Goal: Information Seeking & Learning: Learn about a topic

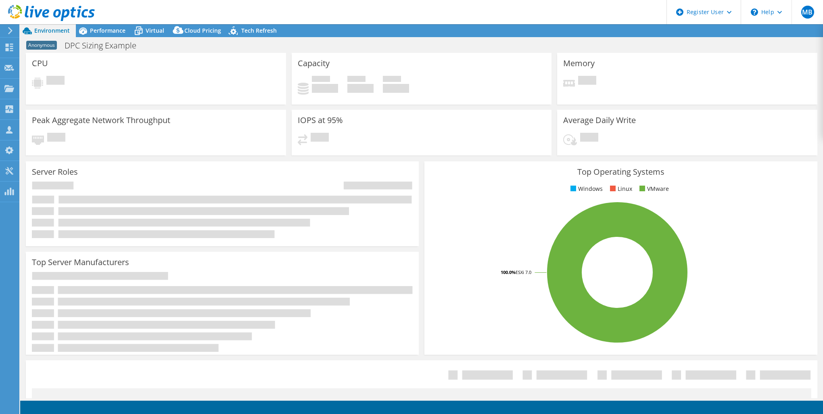
select select "USEast"
select select "USD"
radio input "true"
radio input "false"
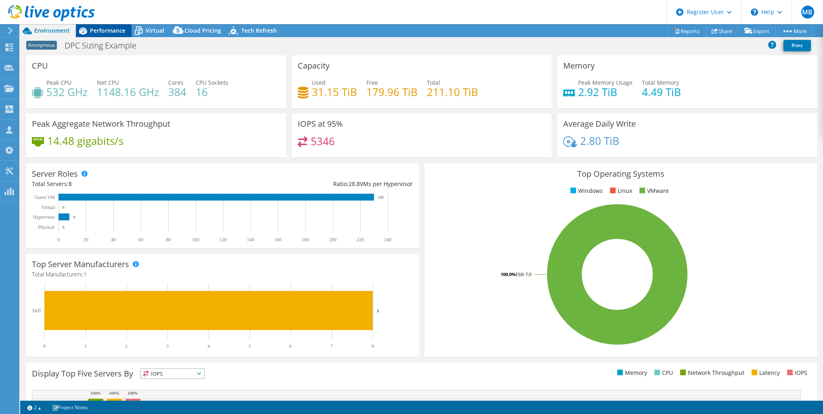
click at [101, 31] on span "Performance" at bounding box center [107, 31] width 35 height 8
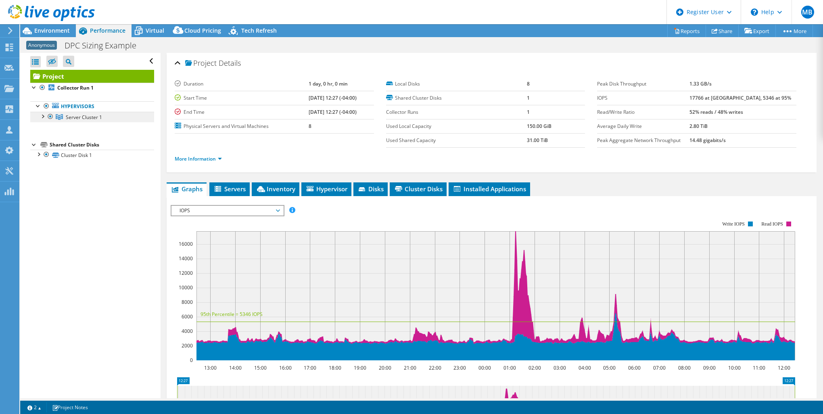
click at [85, 115] on span "Server Cluster 1" at bounding box center [84, 117] width 36 height 7
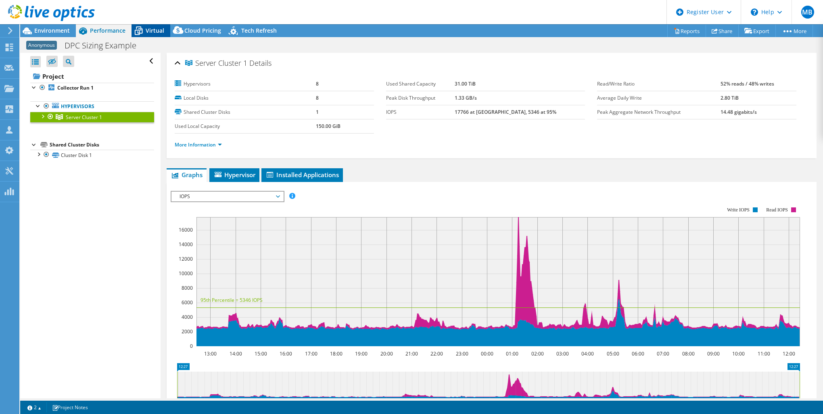
click at [150, 29] on span "Virtual" at bounding box center [155, 31] width 19 height 8
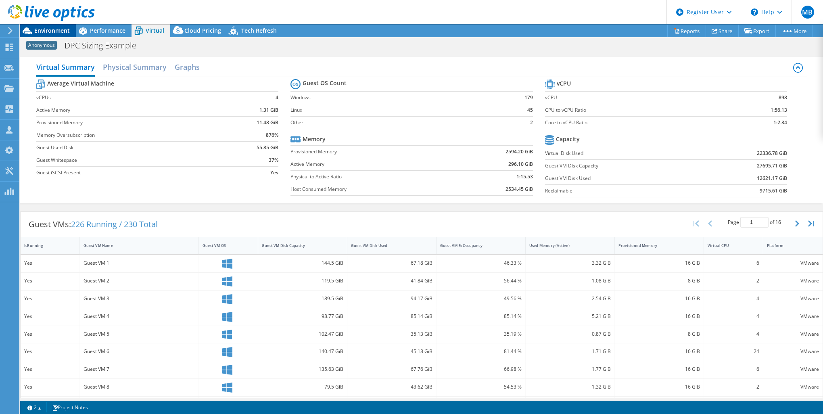
click at [58, 30] on span "Environment" at bounding box center [51, 31] width 35 height 8
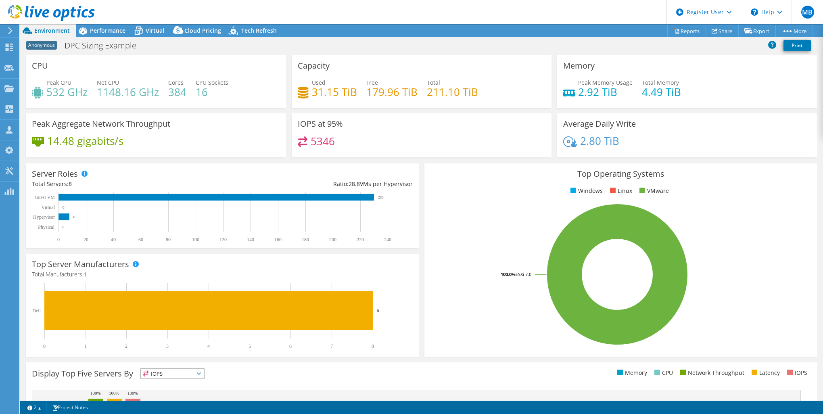
click at [176, 92] on h4 "384" at bounding box center [177, 91] width 18 height 9
copy h4 "384"
click at [156, 31] on span "Virtual" at bounding box center [155, 31] width 19 height 8
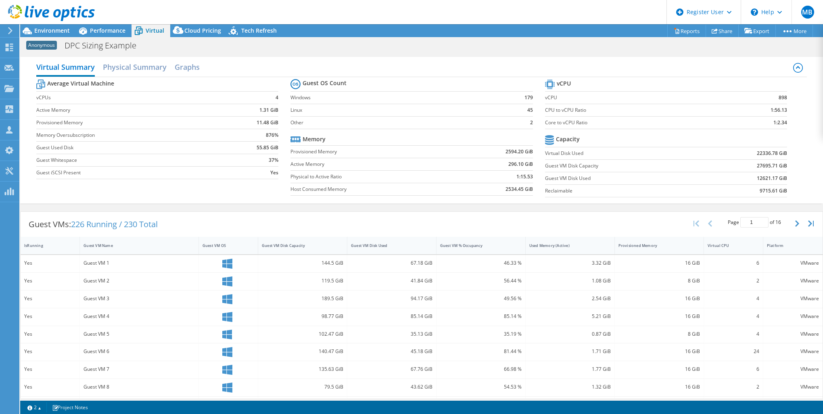
click at [244, 134] on td "876%" at bounding box center [251, 135] width 53 height 12
click at [56, 31] on span "Environment" at bounding box center [51, 31] width 35 height 8
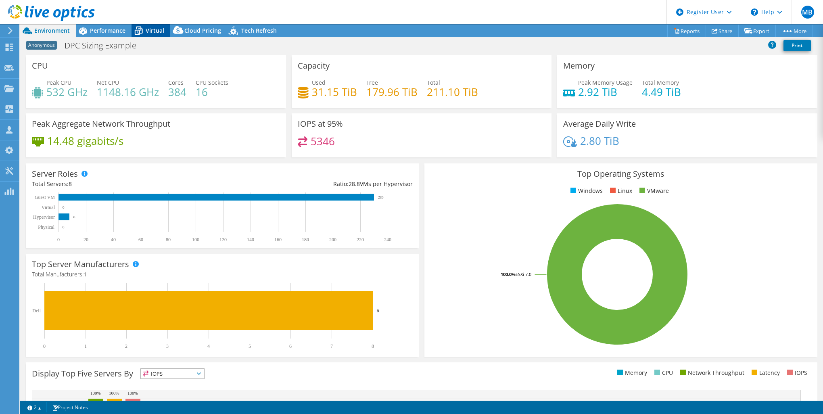
click at [155, 32] on span "Virtual" at bounding box center [155, 31] width 19 height 8
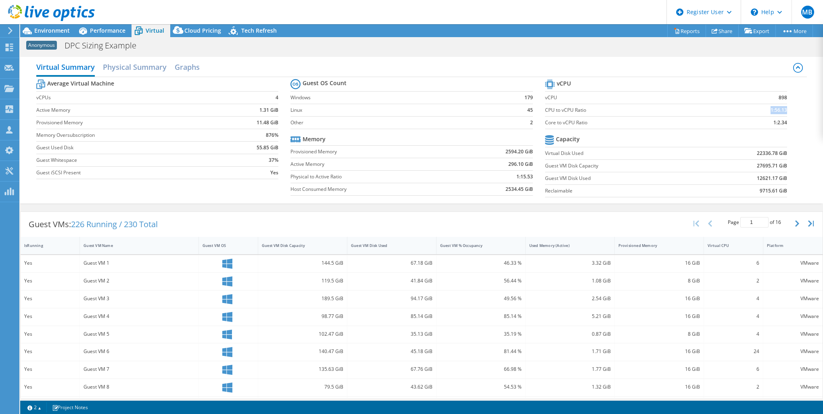
drag, startPoint x: 759, startPoint y: 111, endPoint x: 781, endPoint y: 111, distance: 21.8
click at [781, 111] on td "1:56.13" at bounding box center [755, 110] width 64 height 12
click at [781, 121] on section "vCPU vCPU 898 CPU to vCPU Ratio 1:56.13 Core to vCPU Ratio 1:2.34 Capacity Virt…" at bounding box center [672, 139] width 254 height 124
click at [48, 30] on span "Environment" at bounding box center [51, 31] width 35 height 8
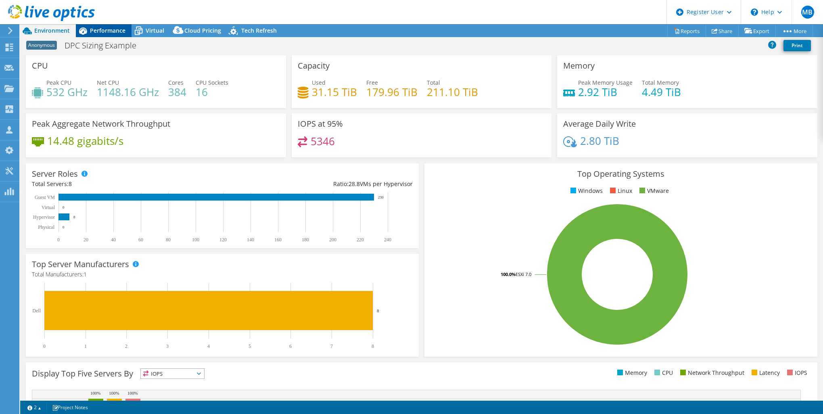
click at [104, 33] on span "Performance" at bounding box center [107, 31] width 35 height 8
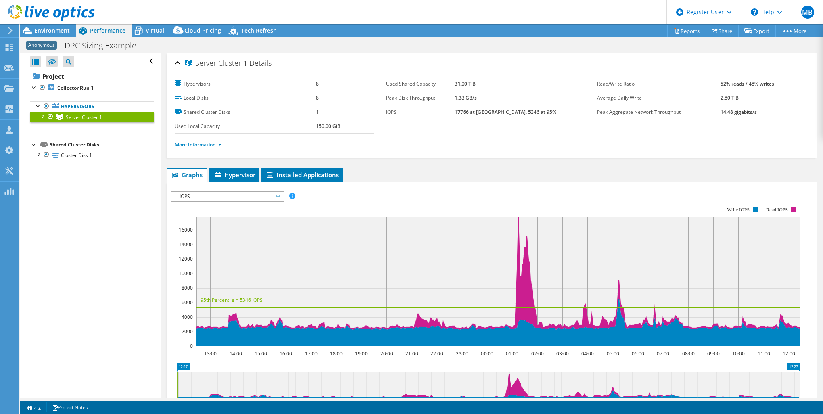
click at [44, 116] on div at bounding box center [42, 116] width 8 height 8
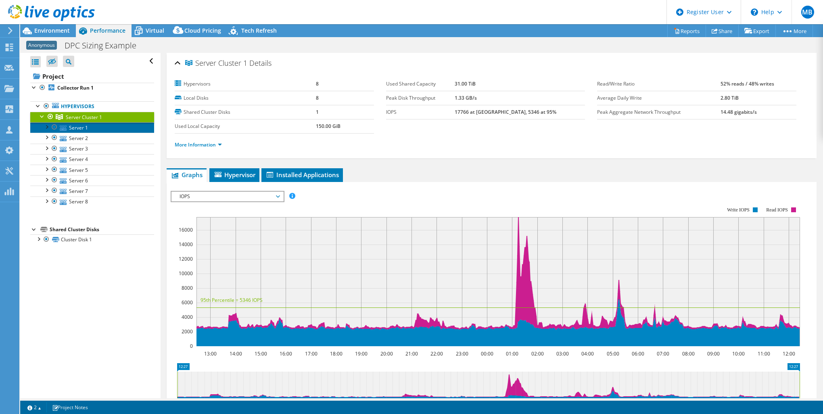
click at [69, 126] on link "Server 1" at bounding box center [92, 127] width 124 height 10
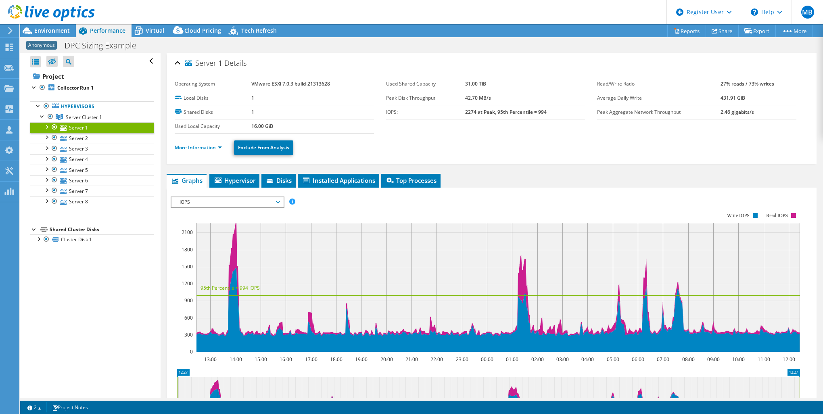
click at [216, 146] on link "More Information" at bounding box center [198, 147] width 47 height 7
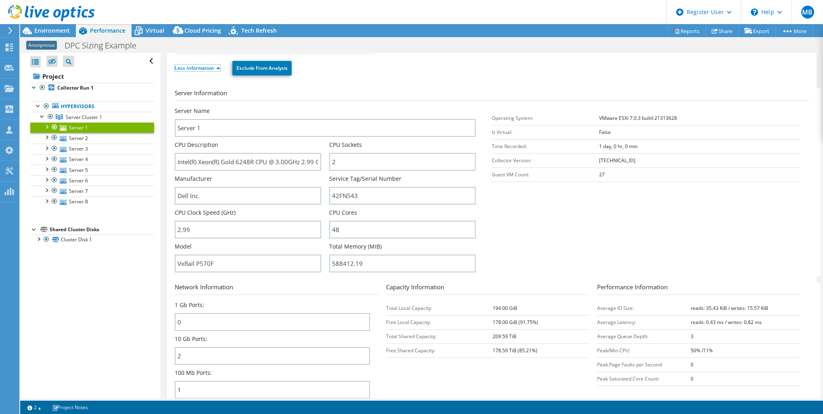
scroll to position [81, 0]
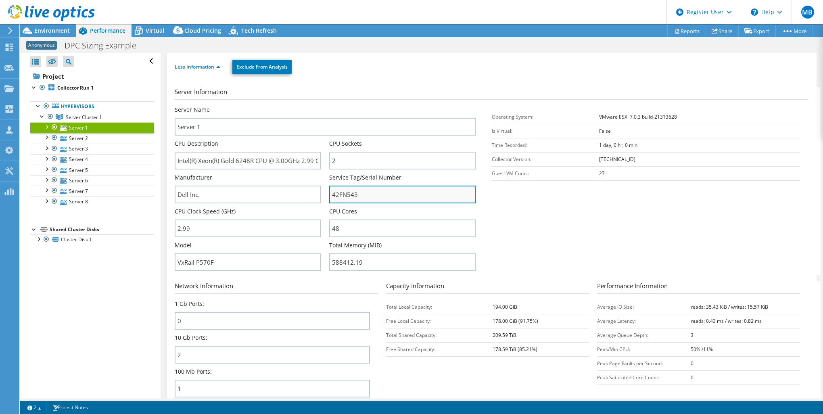
click at [350, 195] on input "42FN543" at bounding box center [402, 194] width 146 height 18
click at [46, 126] on div at bounding box center [46, 126] width 8 height 8
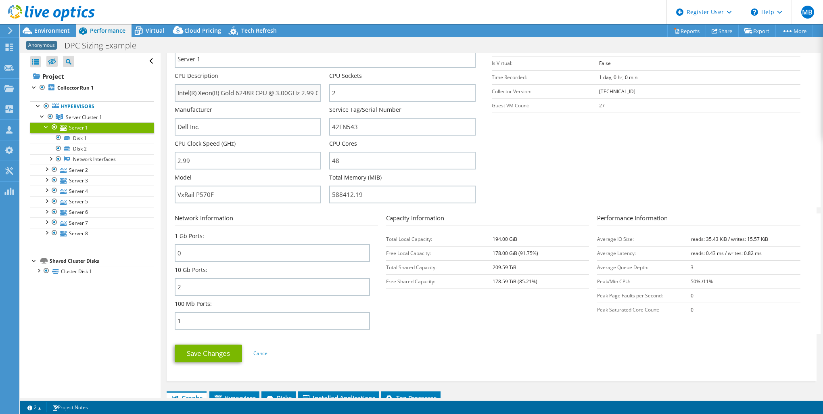
scroll to position [121, 0]
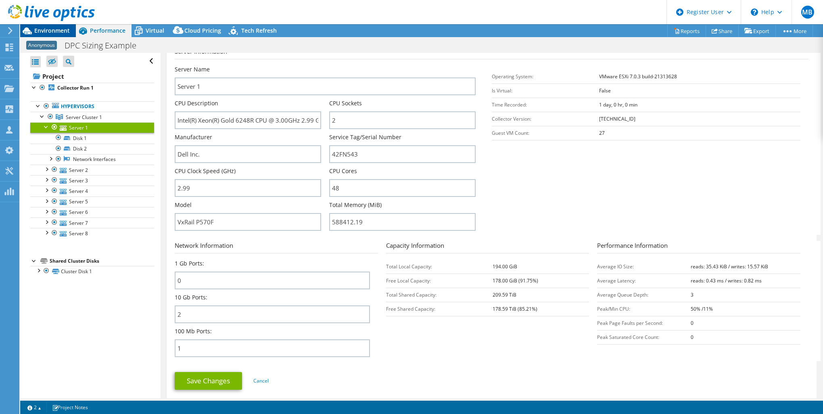
click at [54, 32] on span "Environment" at bounding box center [51, 31] width 35 height 8
